Goal: Navigation & Orientation: Find specific page/section

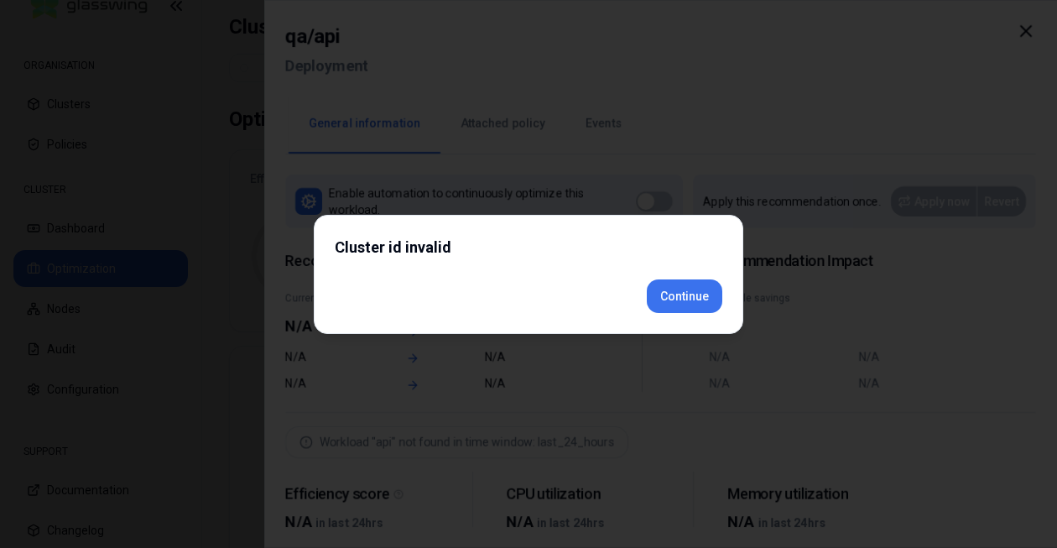
click at [683, 322] on div "Cluster id invalid Continue" at bounding box center [528, 274] width 429 height 119
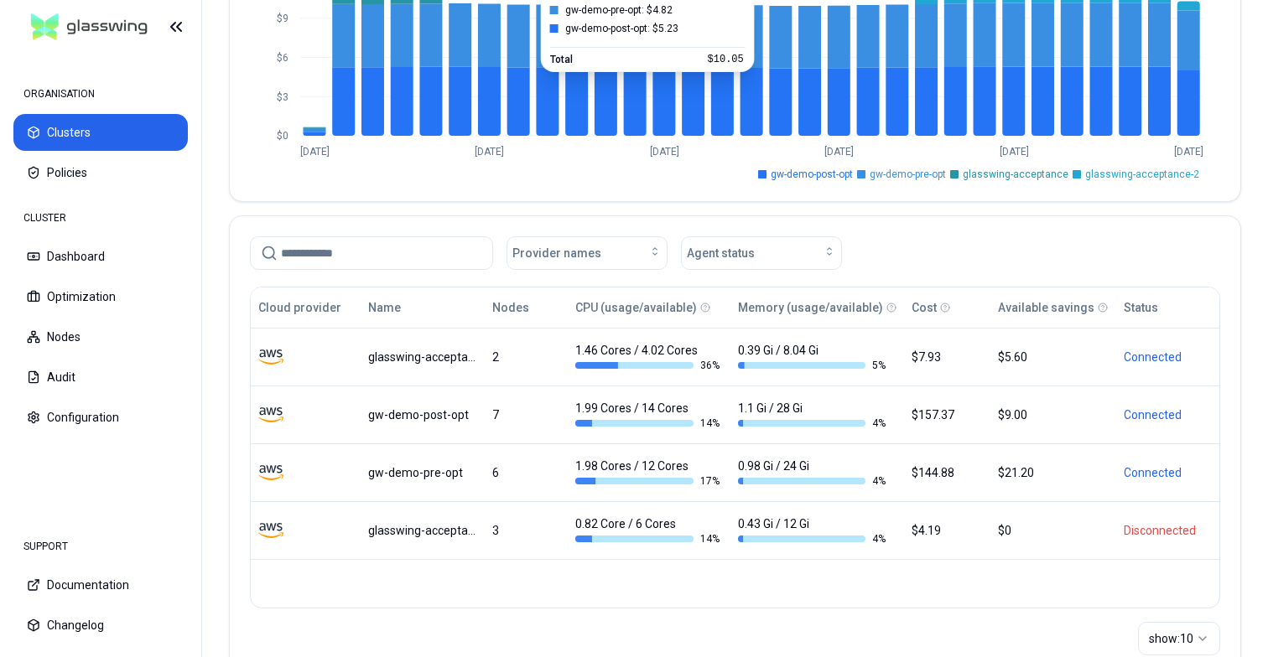
scroll to position [251, 0]
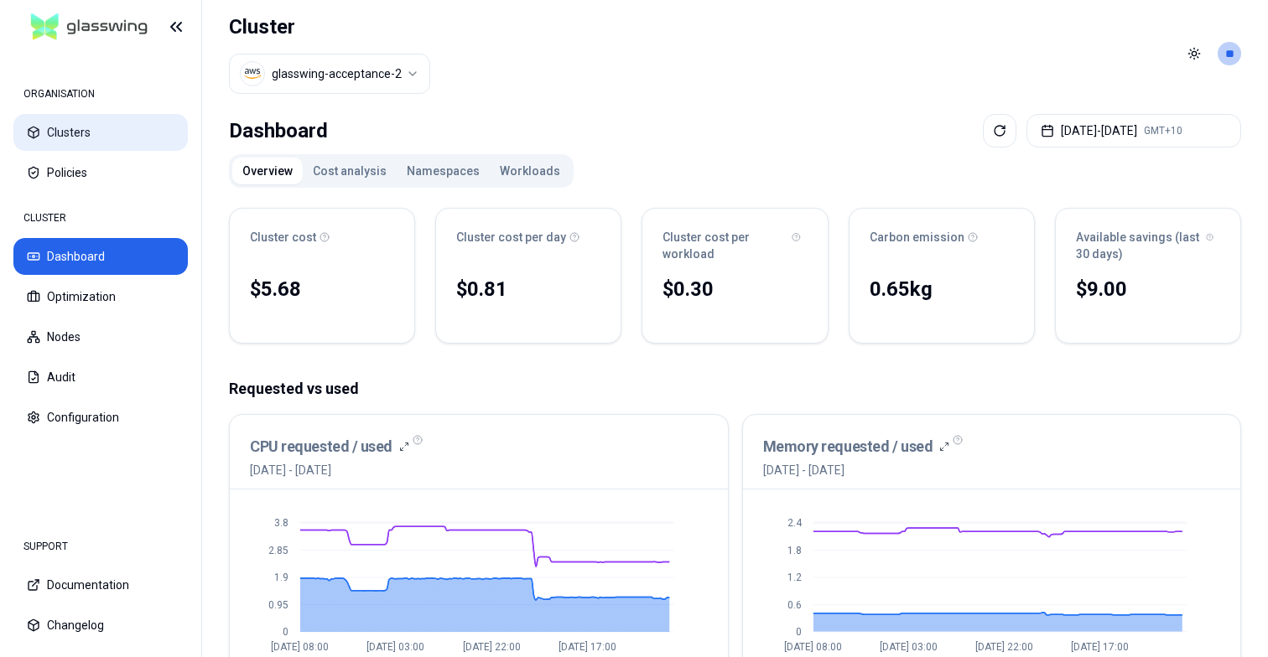
click at [97, 138] on button "Clusters" at bounding box center [100, 132] width 174 height 37
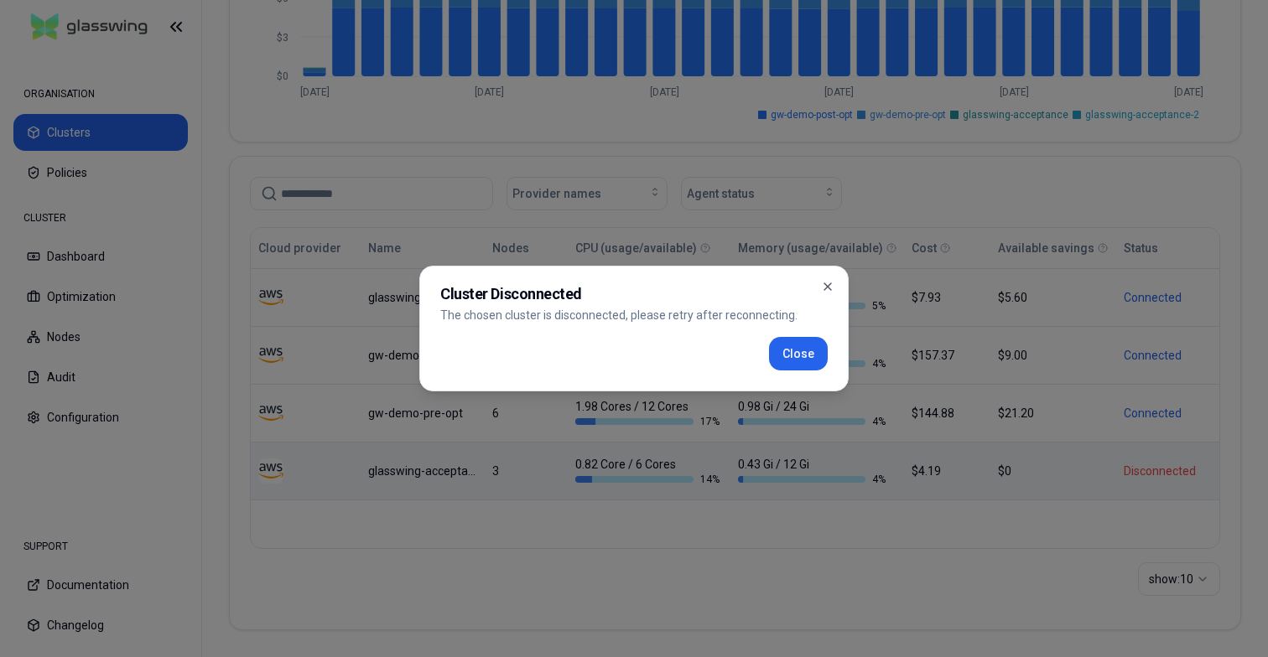
scroll to position [309, 0]
click at [800, 350] on button "Close" at bounding box center [798, 354] width 59 height 34
